Goal: Complete application form: Complete application form

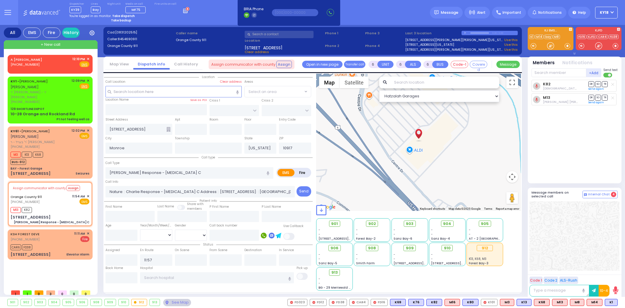
select select
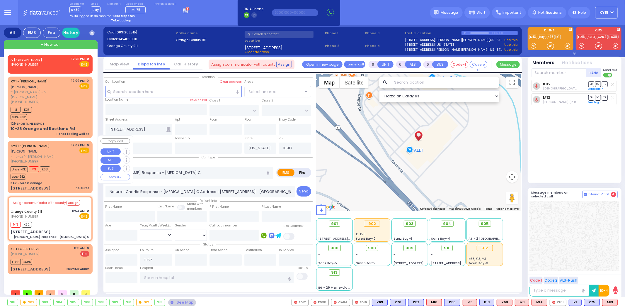
click at [55, 159] on div "[PHONE_NUMBER]" at bounding box center [40, 161] width 59 height 5
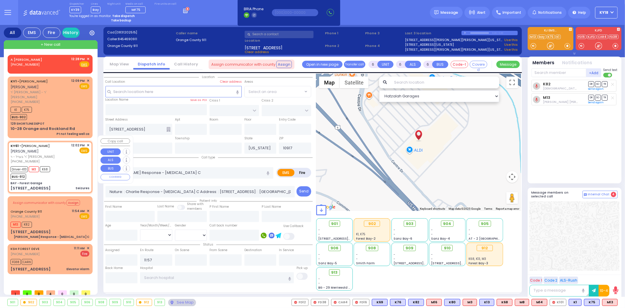
select select
type input "Seizures"
radio input "true"
type input "[PERSON_NAME]"
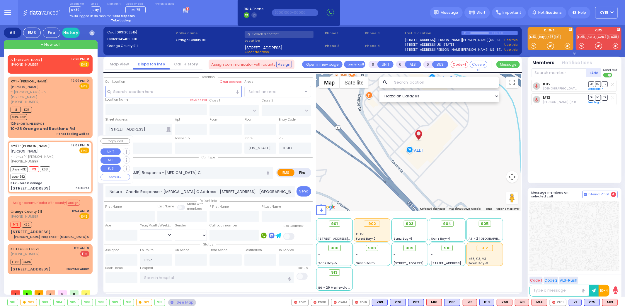
type input "Hi dy"
type input "[PERSON_NAME]"
type input "15"
select select "Year"
select select "[DEMOGRAPHIC_DATA]"
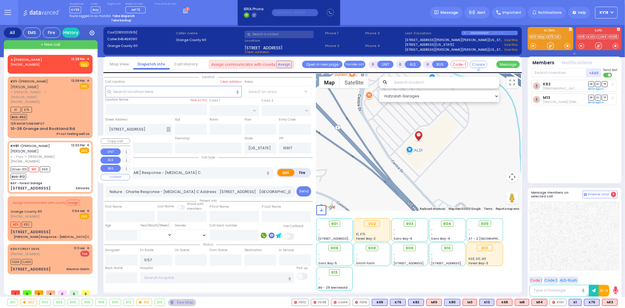
type input "12:02"
type input "12:04"
type input "12:07"
type input "12:17"
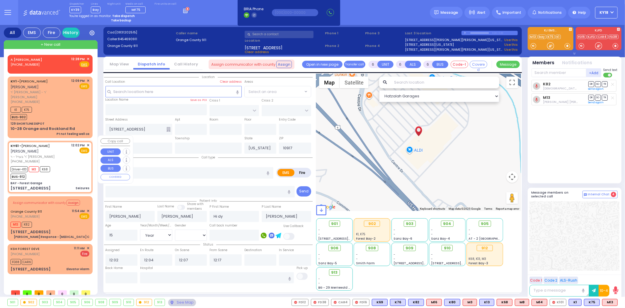
select select "Hatzalah Garages"
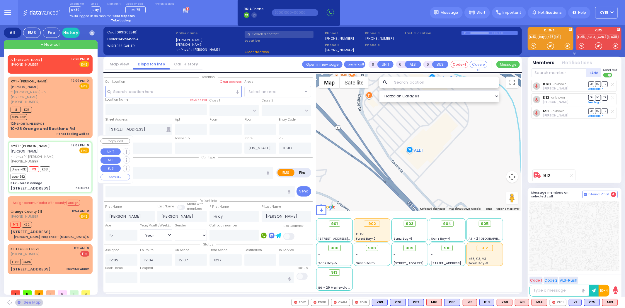
select select
radio input "true"
select select "Year"
select select "[DEMOGRAPHIC_DATA]"
select select "Hatzalah Garages"
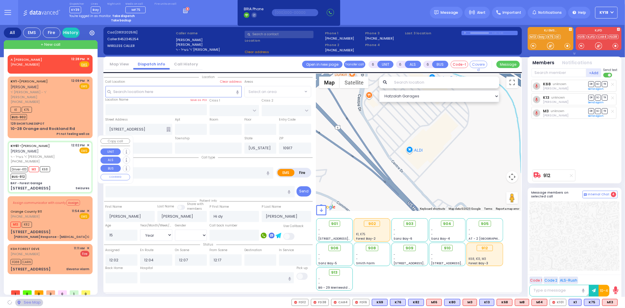
type input "BAY - Forest Garage"
type input "SANZ COURT"
type input "HAYES COURT"
type input "[STREET_ADDRESS]"
type input "10950"
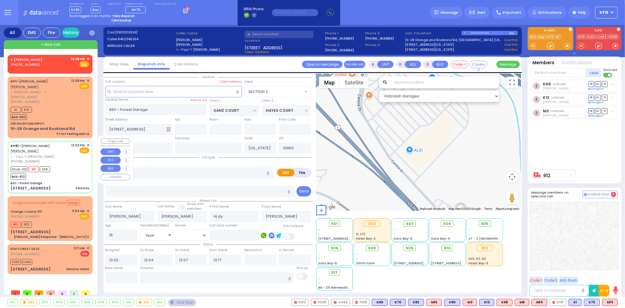
select select "SECTION 2"
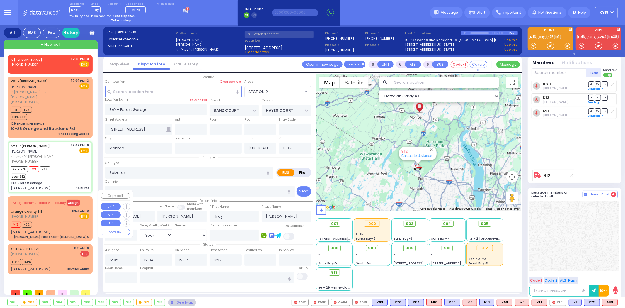
click at [69, 200] on button "Assign" at bounding box center [73, 203] width 13 height 6
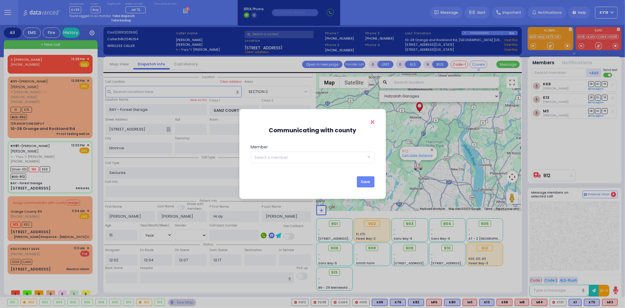
click at [372, 122] on icon "Close" at bounding box center [373, 121] width 4 height 5
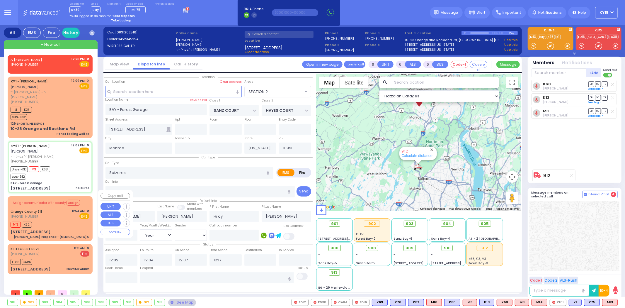
click at [60, 220] on div "M13 K82" at bounding box center [50, 223] width 79 height 7
select select
type input "[PERSON_NAME] Response - [MEDICAL_DATA] C"
radio input "true"
type input "Nature: : Charlie Response - [MEDICAL_DATA] C Address: : [STREET_ADDRESS]: : [G…"
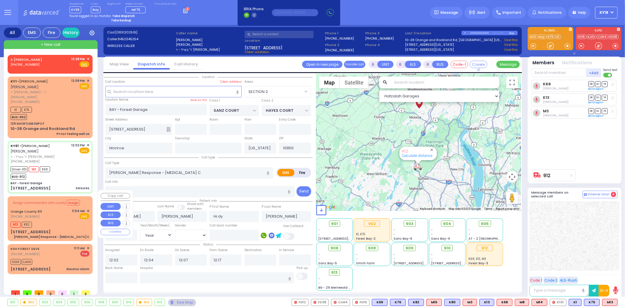
select select
type input "11:57"
select select "Hatzalah Garages"
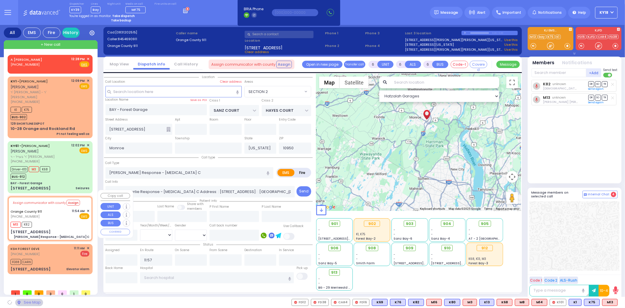
type input "[STREET_ADDRESS]"
type input "10917"
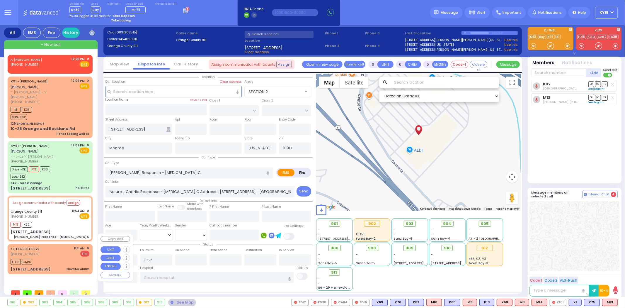
click at [57, 246] on div "KSH FOREST DEVE [PHONE_NUMBER] 11:11 AM ✕ Fire" at bounding box center [50, 251] width 79 height 11
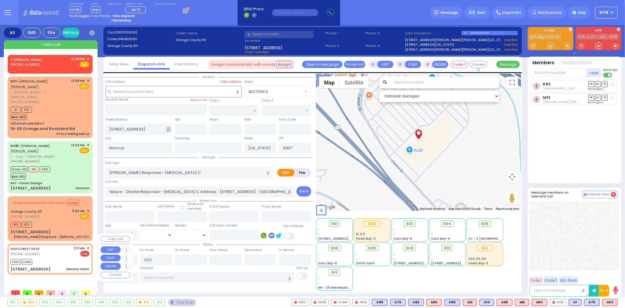
type input "2"
type input "1"
select select
type input "Elevator Alarm"
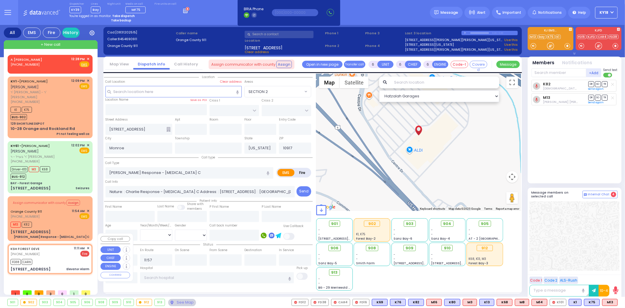
radio input "false"
radio input "true"
select select
type input "11:11"
type input "11:13"
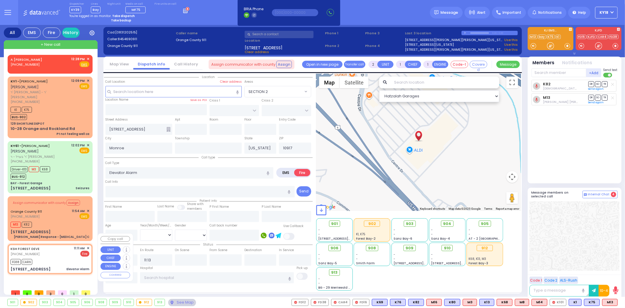
type input "ACRES RD"
type input "[GEOGRAPHIC_DATA]"
type input "[STREET_ADDRESS]"
type input "[PERSON_NAME]"
type input "10950"
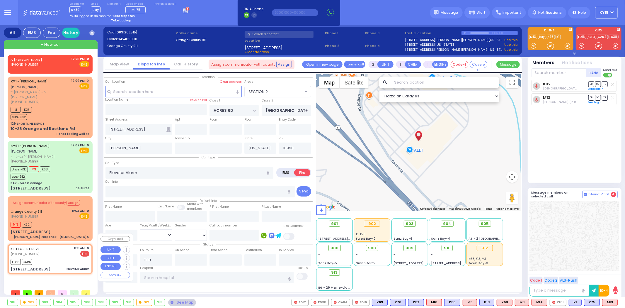
select select "PALM TREE"
select select "Hatzalah Garages"
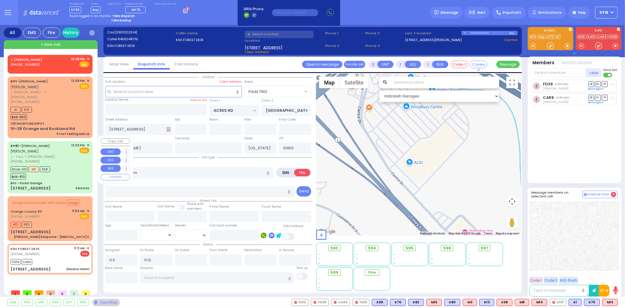
click at [67, 172] on div "Driver-K13 M3 K68 BUS-912" at bounding box center [50, 172] width 79 height 15
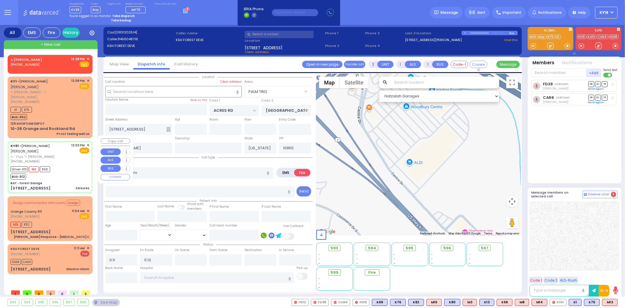
type input "6"
select select
type input "Seizures"
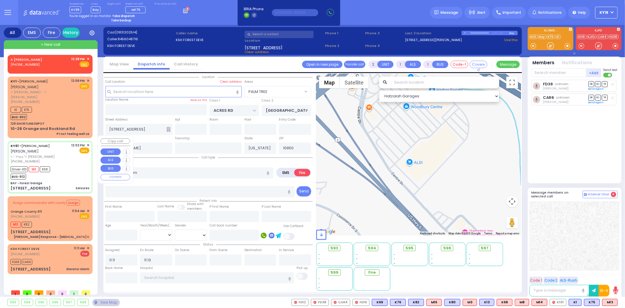
radio input "true"
type input "[PERSON_NAME]"
type input "Hi dy"
type input "[PERSON_NAME]"
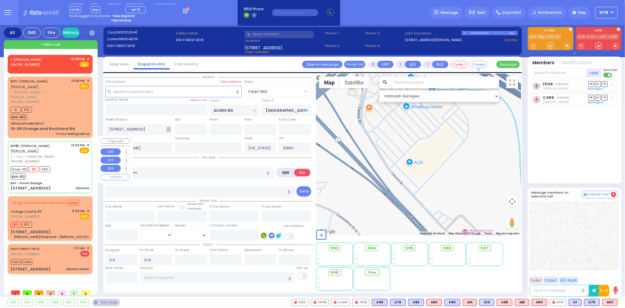
type input "15"
select select "Year"
select select "[DEMOGRAPHIC_DATA]"
type input "12:02"
type input "12:04"
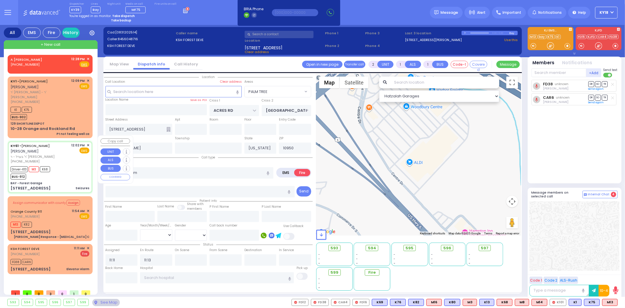
type input "12:07"
type input "12:17"
type input "BAY - Forest Garage"
type input "SANZ COURT"
type input "HAYES COURT"
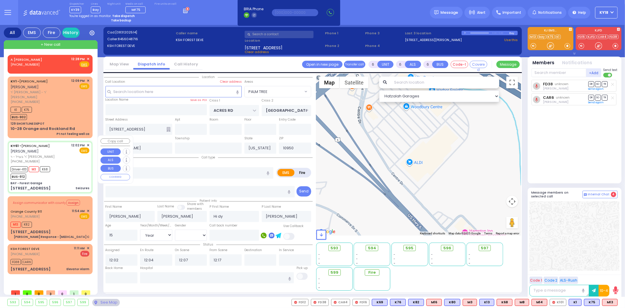
type input "[STREET_ADDRESS]"
type input "Monroe"
select select "Hatzalah Garages"
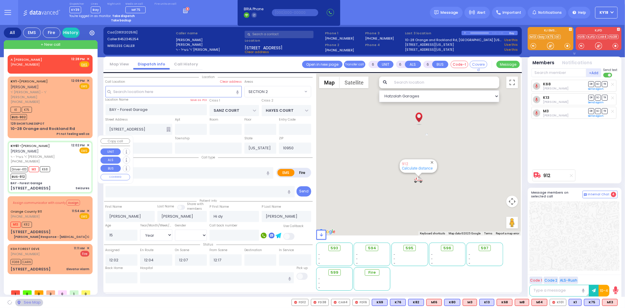
select select "SECTION 2"
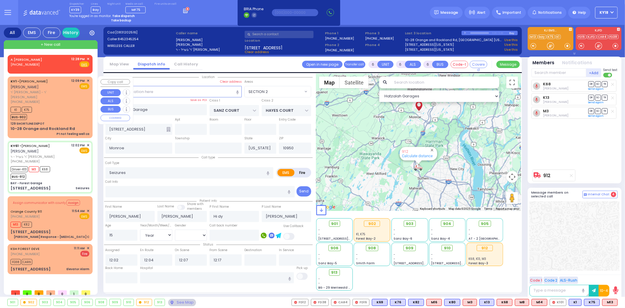
click at [64, 126] on div "10-28 Orange and Rockland Rd" at bounding box center [43, 129] width 65 height 6
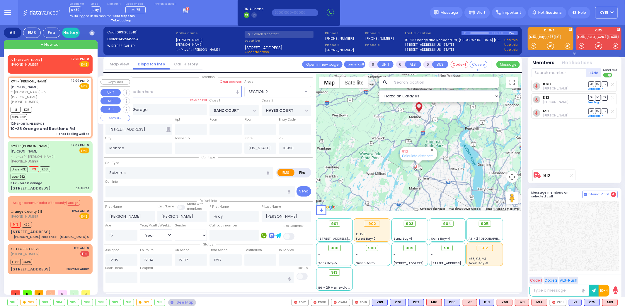
type input "1"
type input "0"
type input "1"
select select
type input "Pt not feeling well ca"
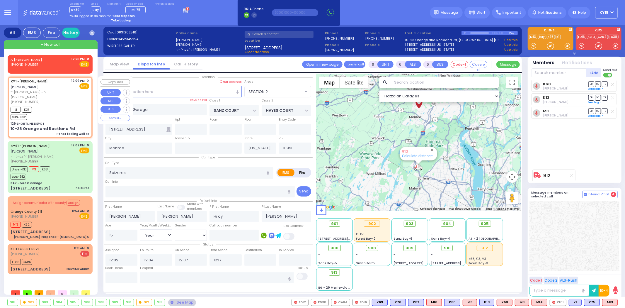
radio input "true"
type input "[PERSON_NAME]"
select select
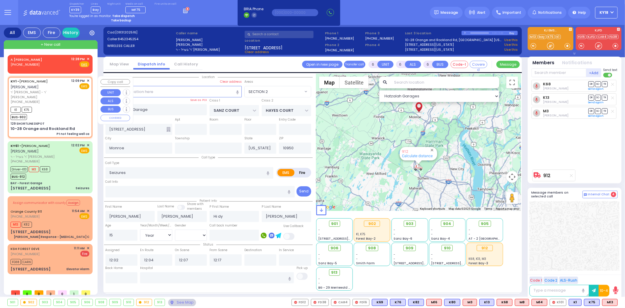
type input "12:09"
type input "12:15"
select select "Hatzalah Garages"
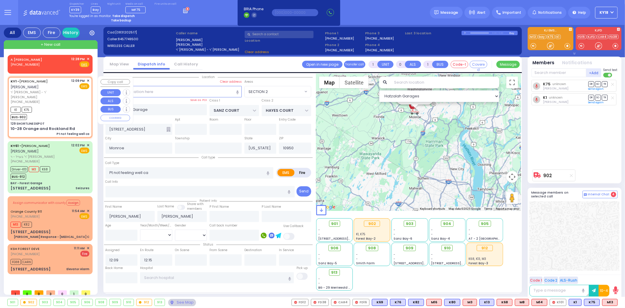
type input "129 SHORTLINE DEPOT"
type input "10-28 Orange and Rockland Rd"
